Goal: Transaction & Acquisition: Purchase product/service

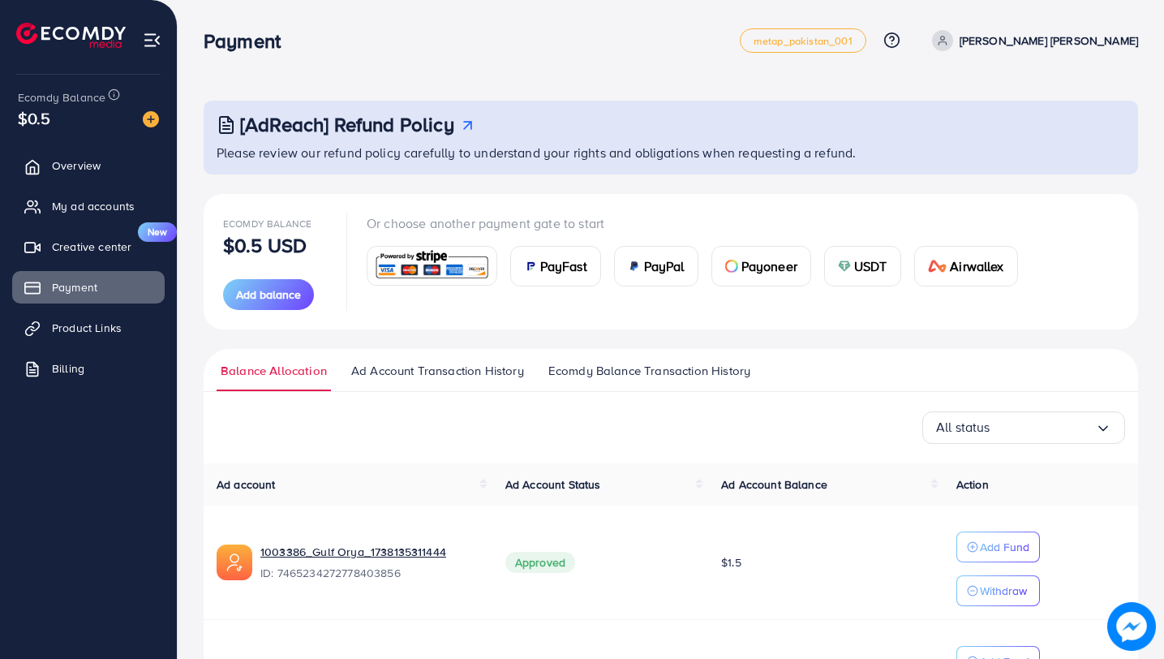
scroll to position [144, 0]
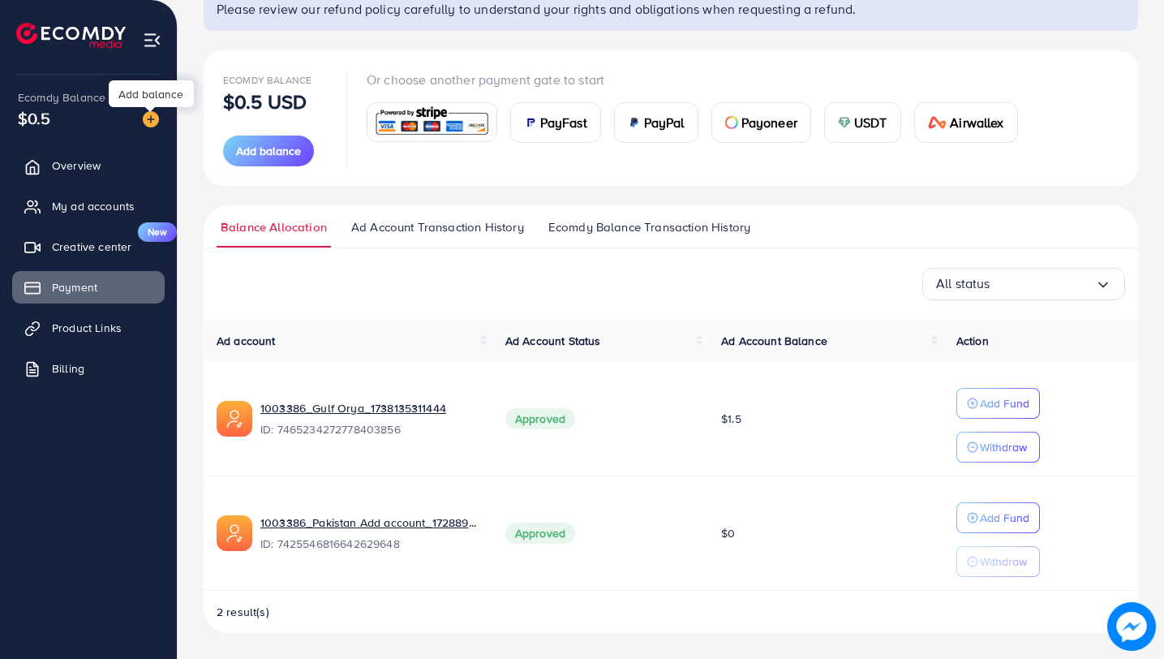
click at [152, 124] on img at bounding box center [151, 119] width 16 height 16
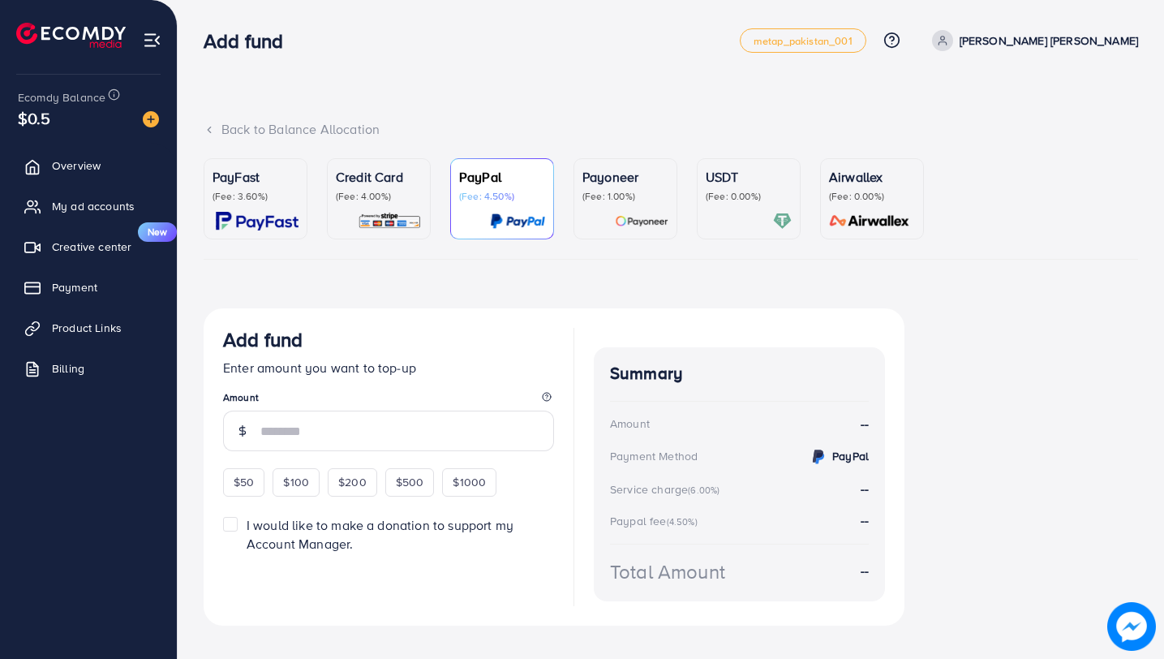
click at [406, 228] on img at bounding box center [390, 221] width 64 height 19
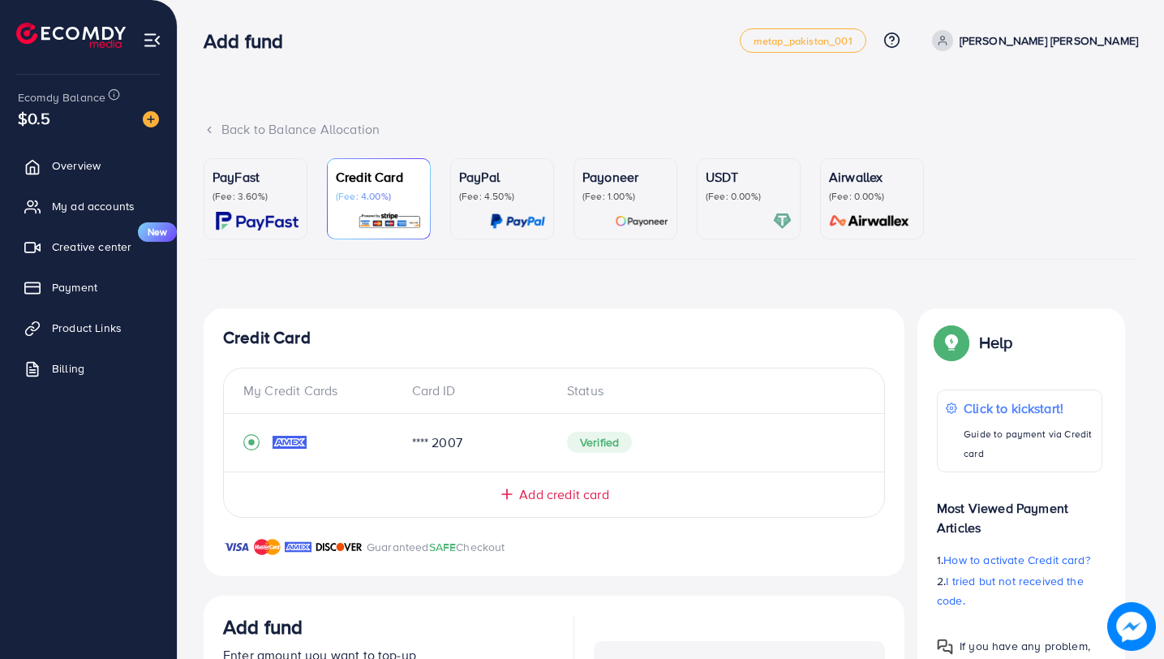
scroll to position [319, 0]
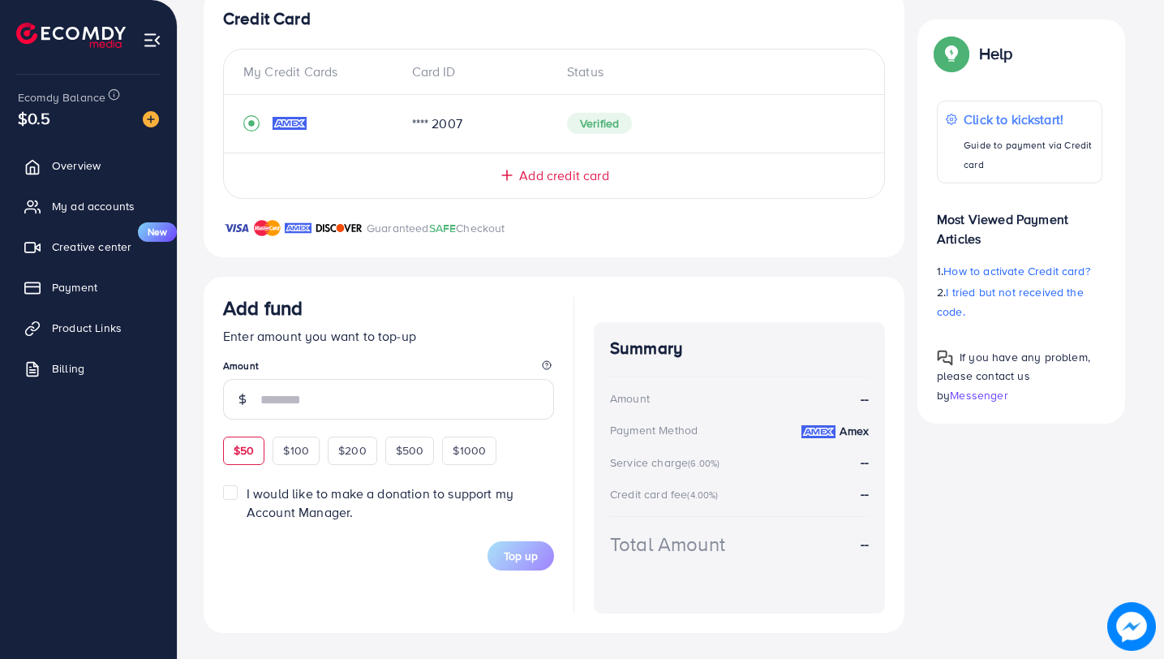
click at [247, 458] on div "$50" at bounding box center [243, 450] width 41 height 28
type input "**"
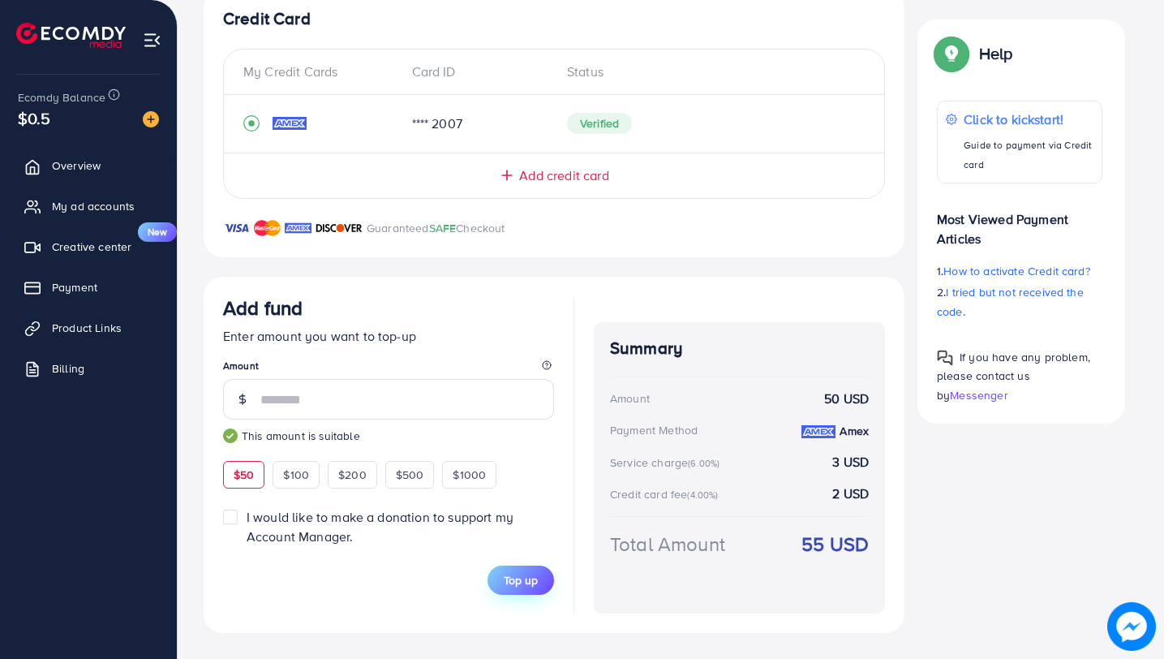
click at [539, 589] on button "Top up" at bounding box center [521, 579] width 67 height 29
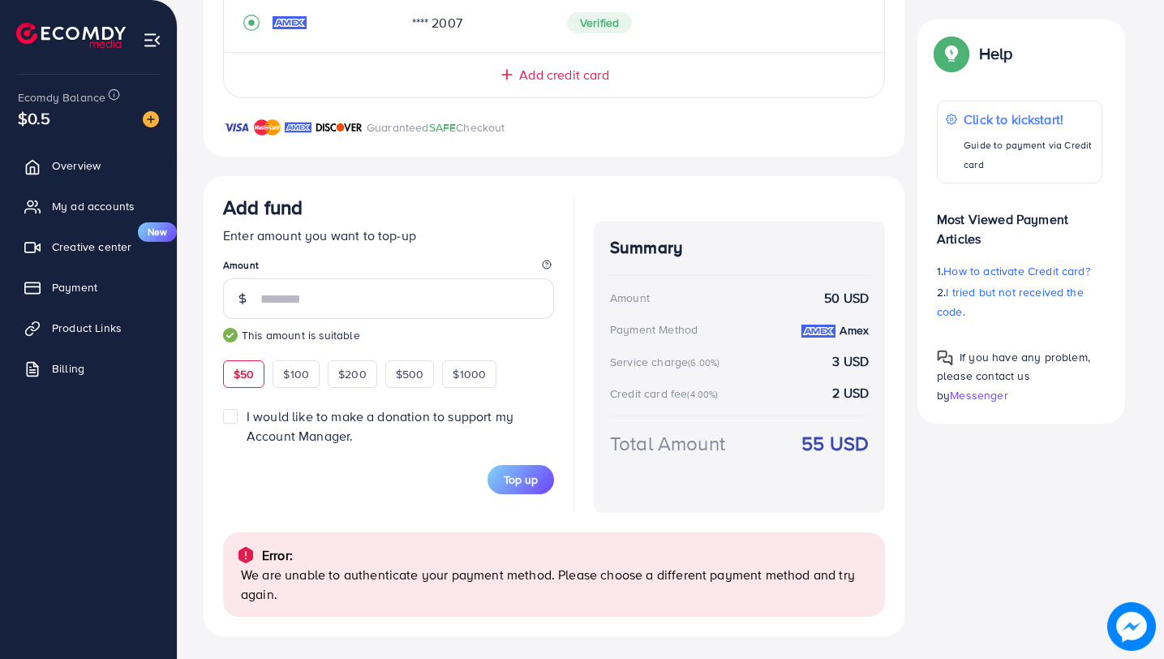
scroll to position [423, 0]
